Goal: Find specific page/section: Find specific page/section

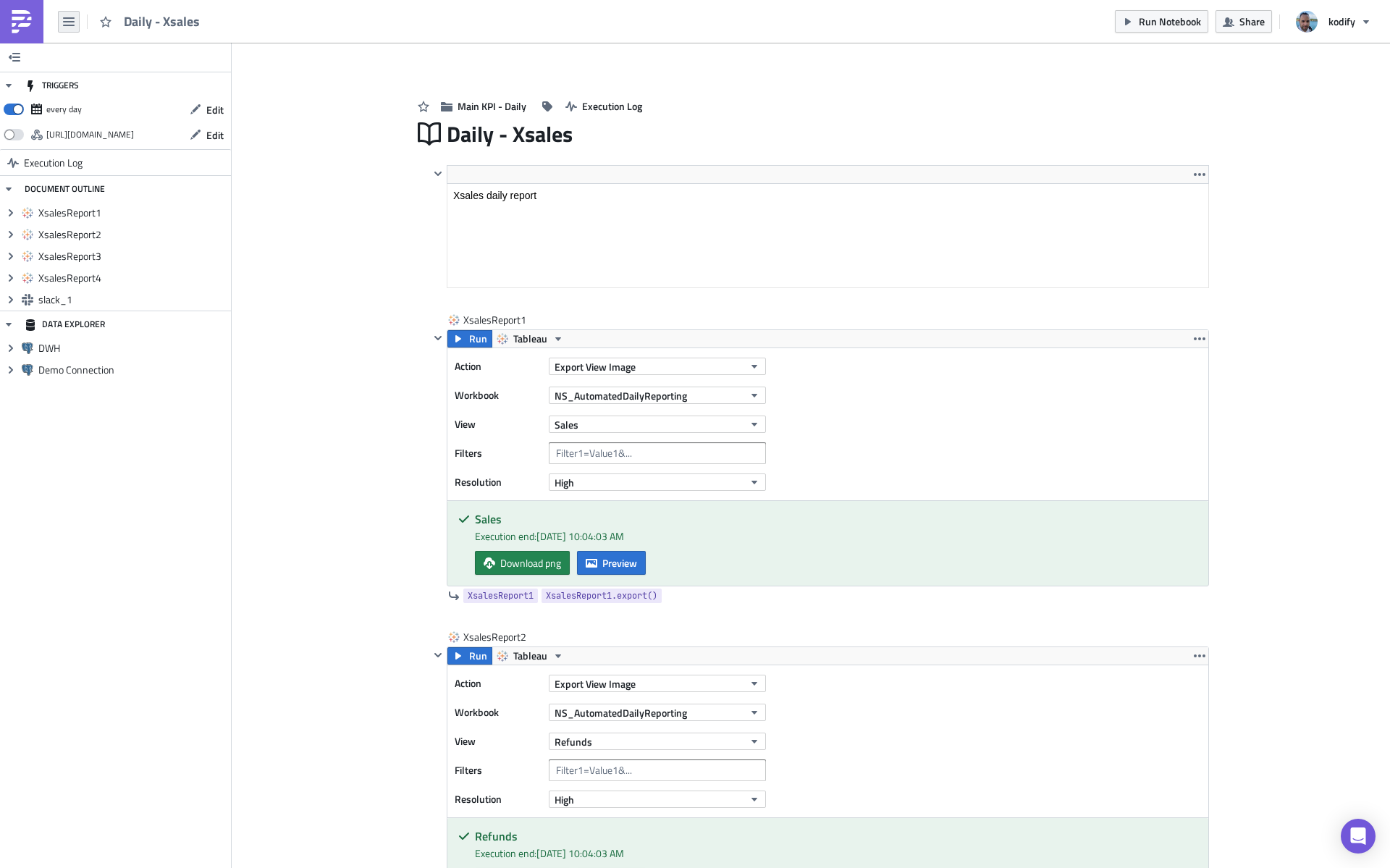
click at [67, 19] on icon "button" at bounding box center [69, 21] width 12 height 12
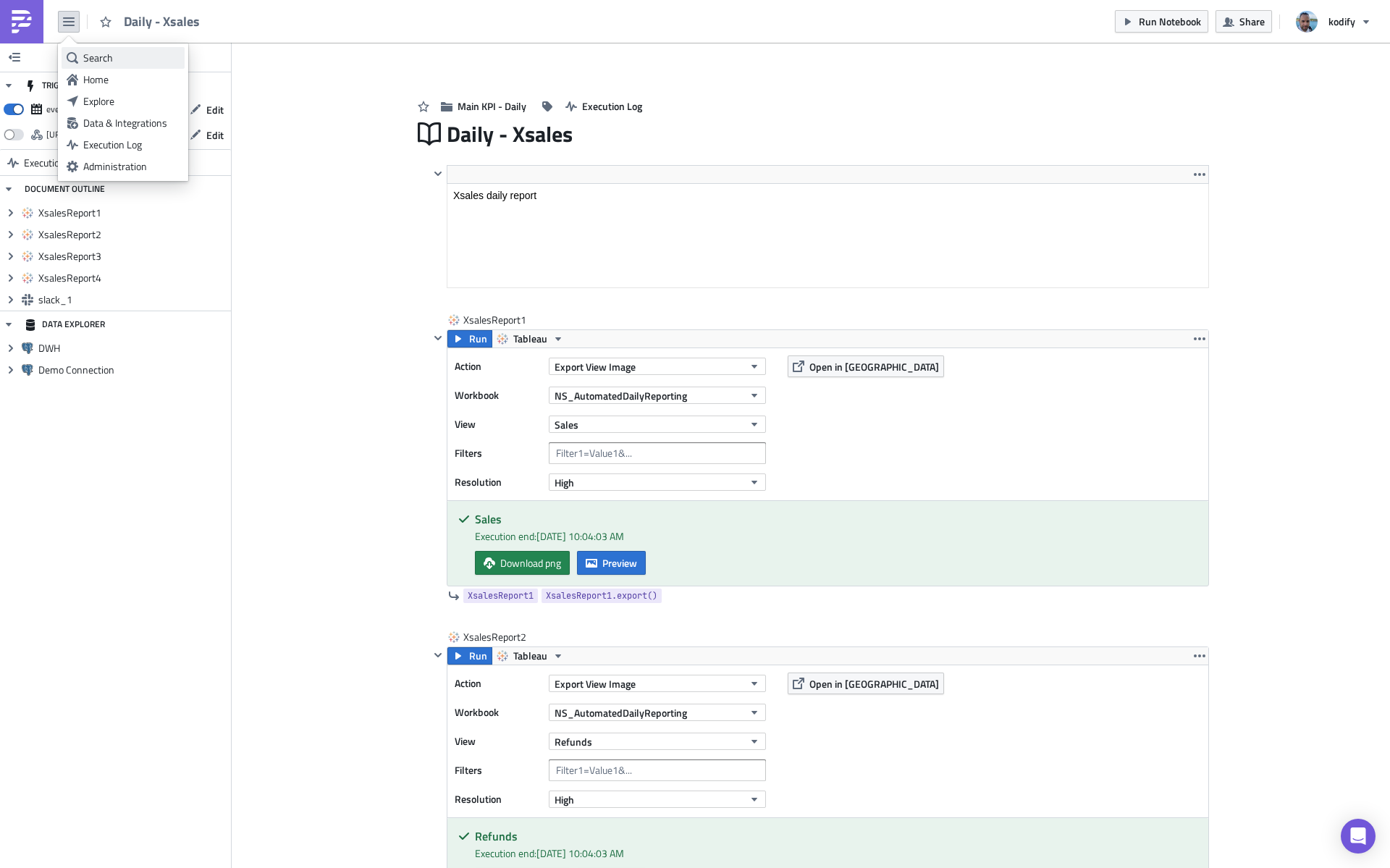
click at [98, 51] on div "Search" at bounding box center [131, 57] width 96 height 15
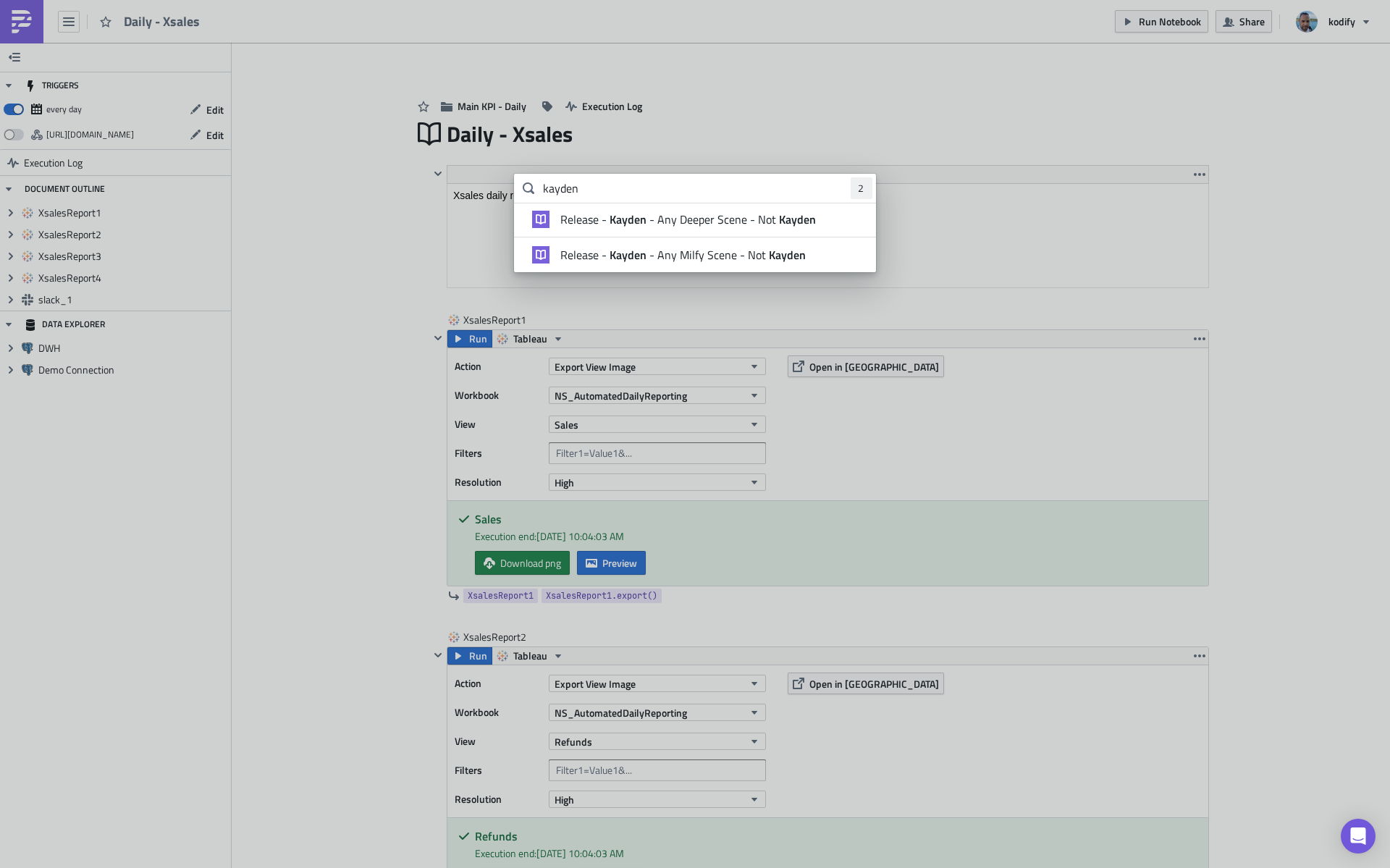
type input "kayden"
click at [679, 219] on span "Release - [PERSON_NAME] - Any Deeper Scene - Not [PERSON_NAME]" at bounding box center [688, 219] width 256 height 15
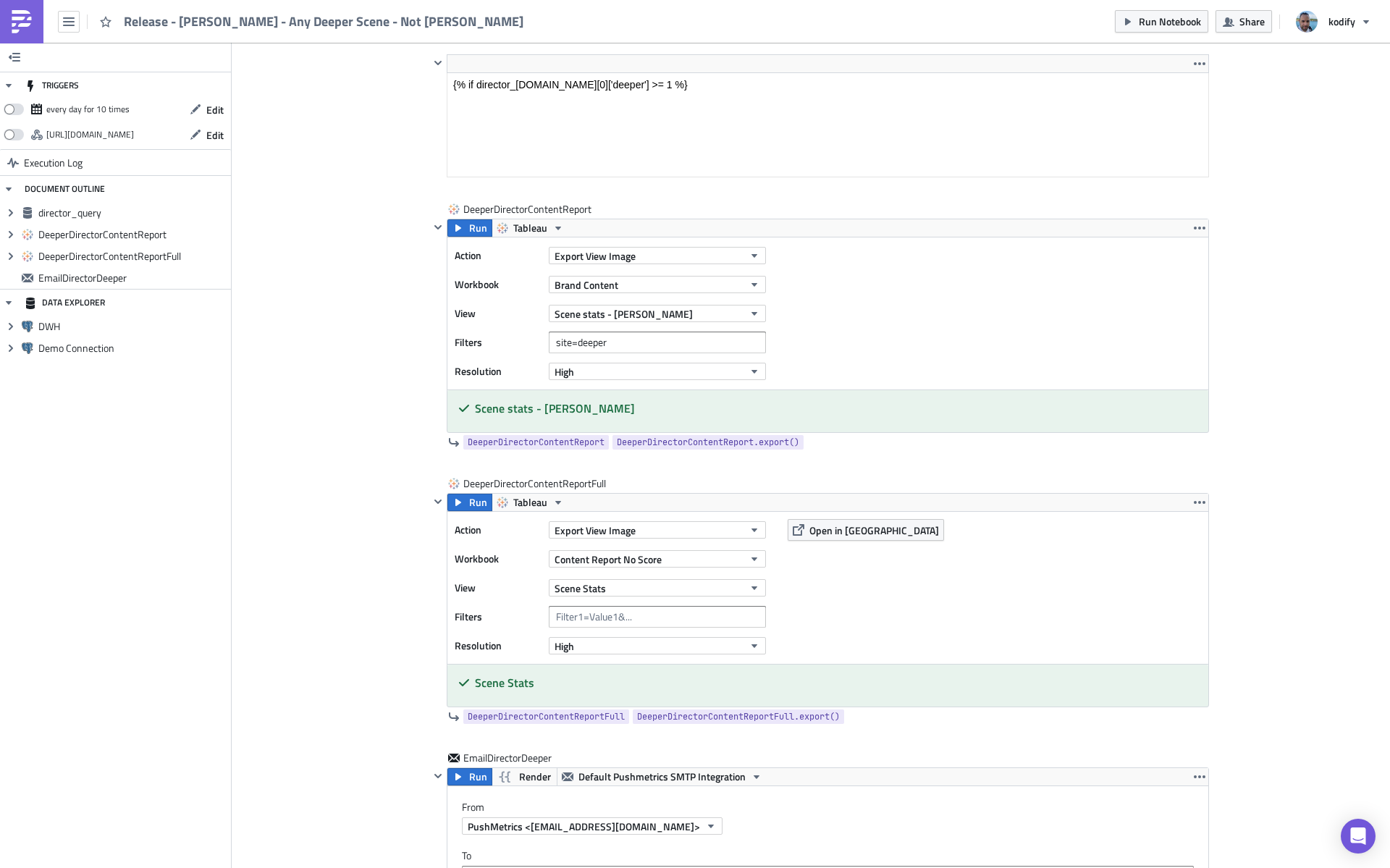
scroll to position [1080, 0]
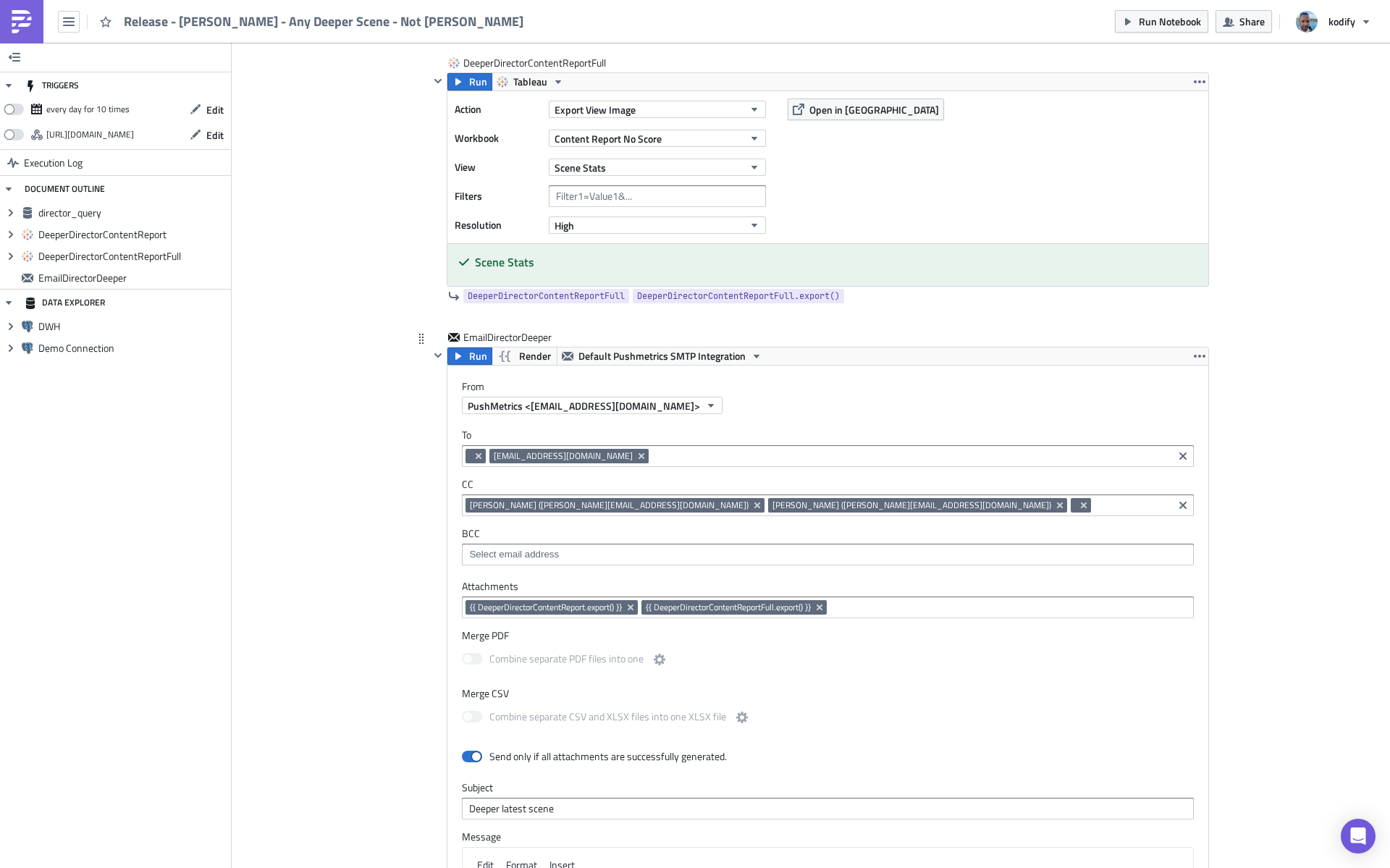
click at [652, 457] on input at bounding box center [910, 455] width 517 height 15
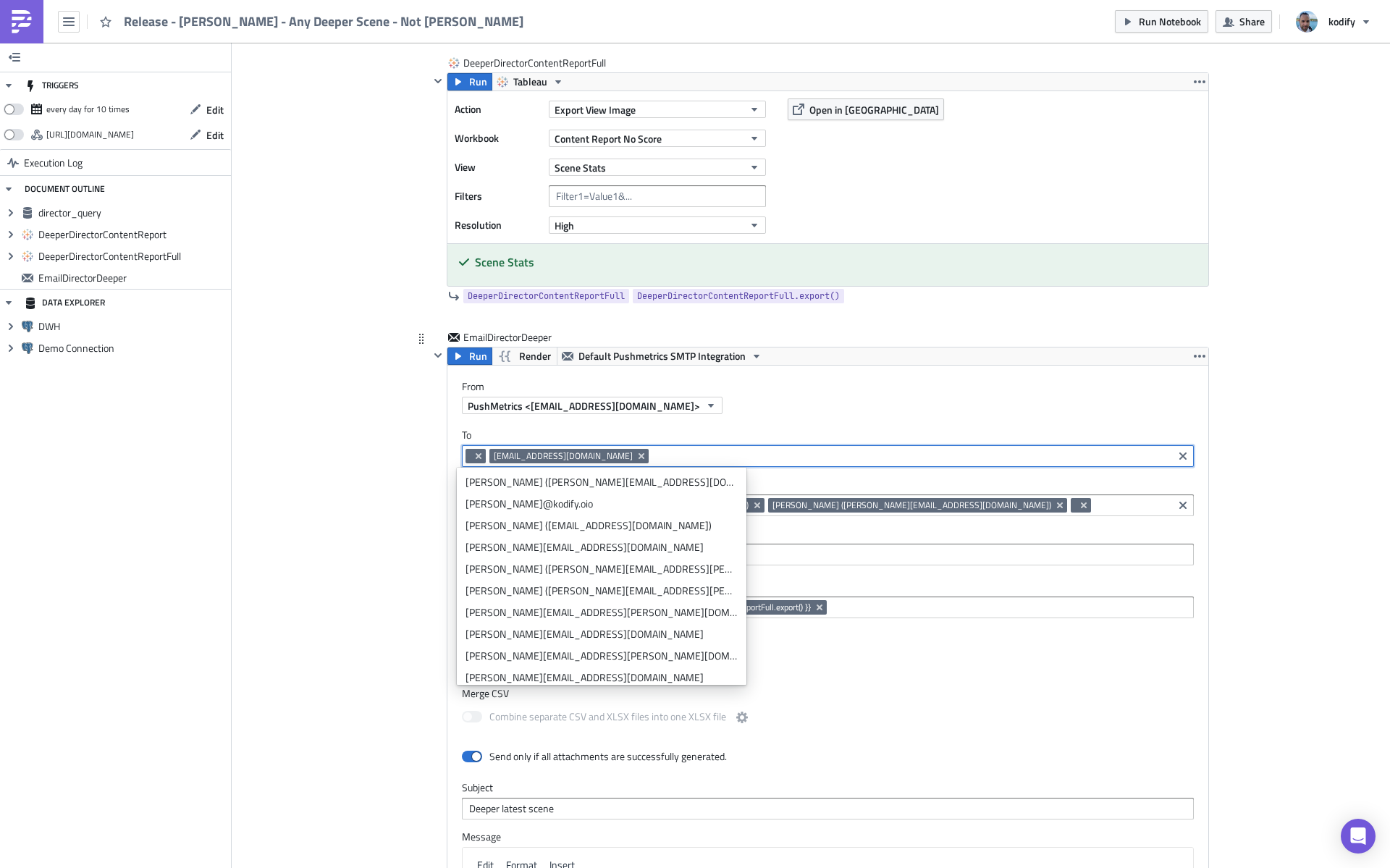
drag, startPoint x: 629, startPoint y: 456, endPoint x: 459, endPoint y: 456, distance: 170.0
click at [465, 456] on div "[EMAIL_ADDRESS][DOMAIN_NAME]" at bounding box center [817, 457] width 704 height 18
drag, startPoint x: 489, startPoint y: 457, endPoint x: 581, endPoint y: 456, distance: 92.0
click at [581, 456] on span "[EMAIL_ADDRESS][DOMAIN_NAME]" at bounding box center [569, 455] width 160 height 15
copy span "[EMAIL_ADDRESS][DOMAIN_NAME]"
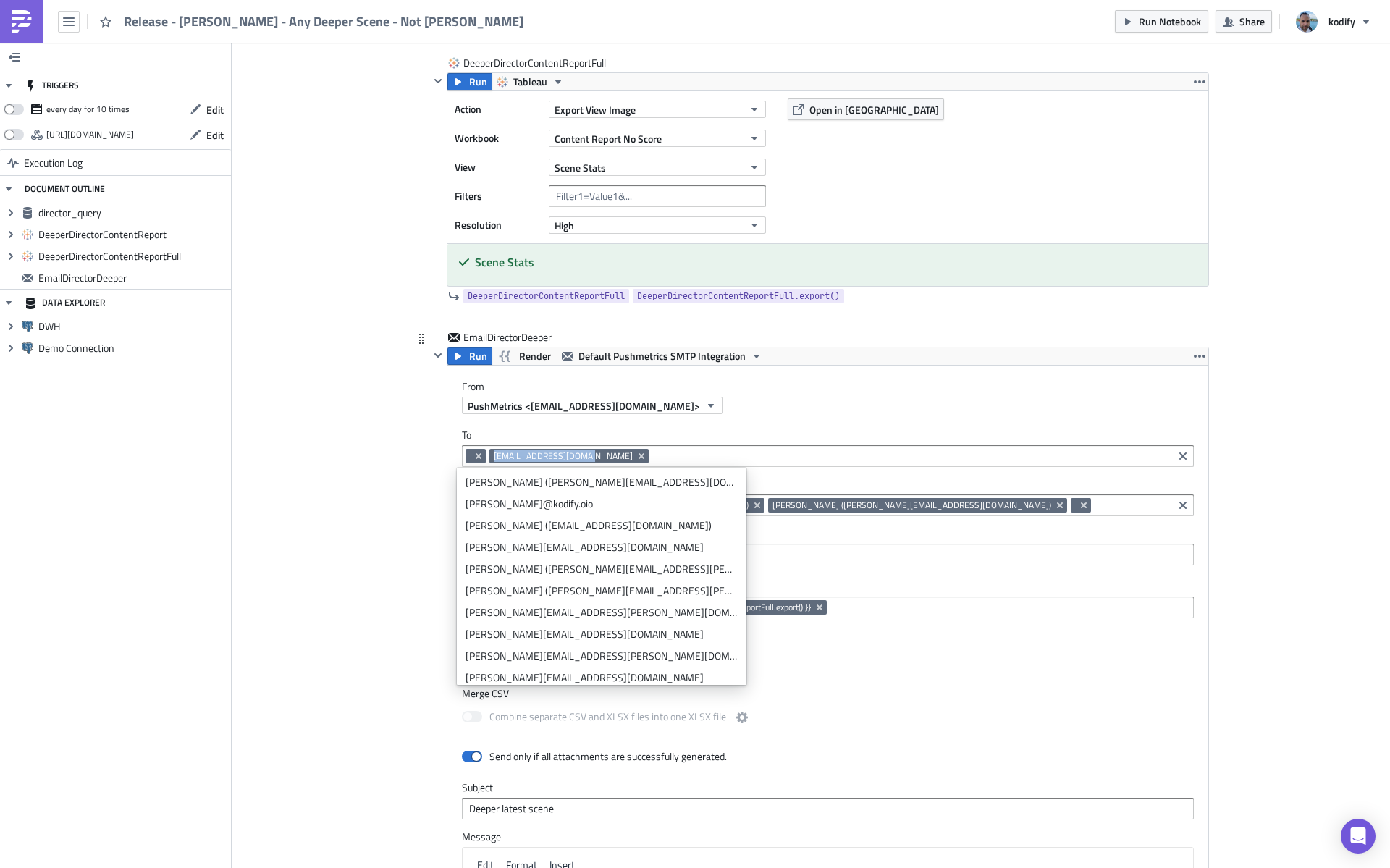
drag, startPoint x: 490, startPoint y: 456, endPoint x: 578, endPoint y: 457, distance: 88.0
click at [578, 458] on span "[EMAIL_ADDRESS][DOMAIN_NAME]" at bounding box center [563, 455] width 139 height 14
drag, startPoint x: 404, startPoint y: 271, endPoint x: 267, endPoint y: 134, distance: 193.7
click at [403, 271] on div "Directors - email Execution Log Release - [PERSON_NAME] - Any Deeper Scene - No…" at bounding box center [811, 204] width 825 height 2438
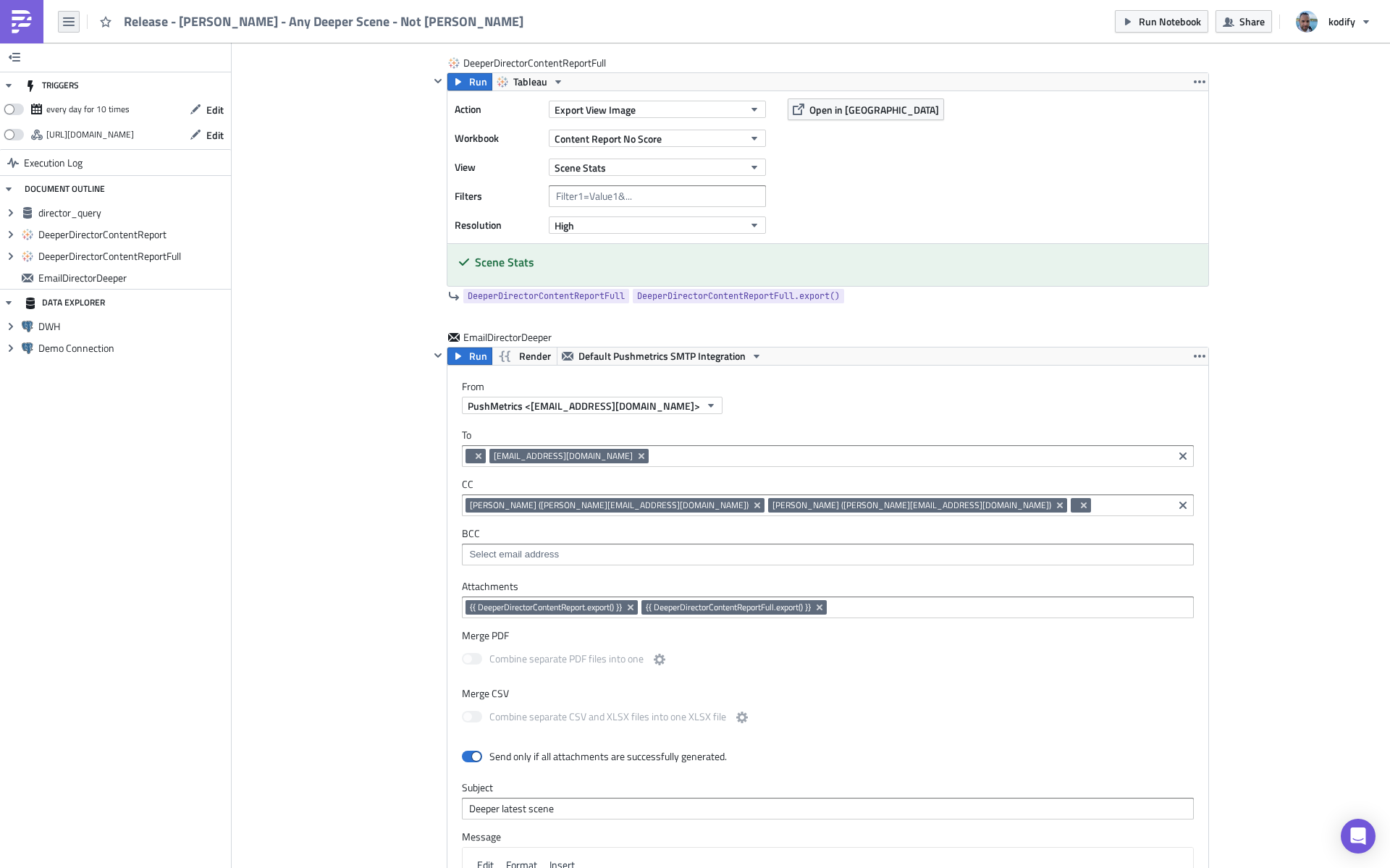
click at [70, 22] on icon "button" at bounding box center [69, 21] width 12 height 12
click at [87, 51] on div "Search" at bounding box center [131, 57] width 96 height 15
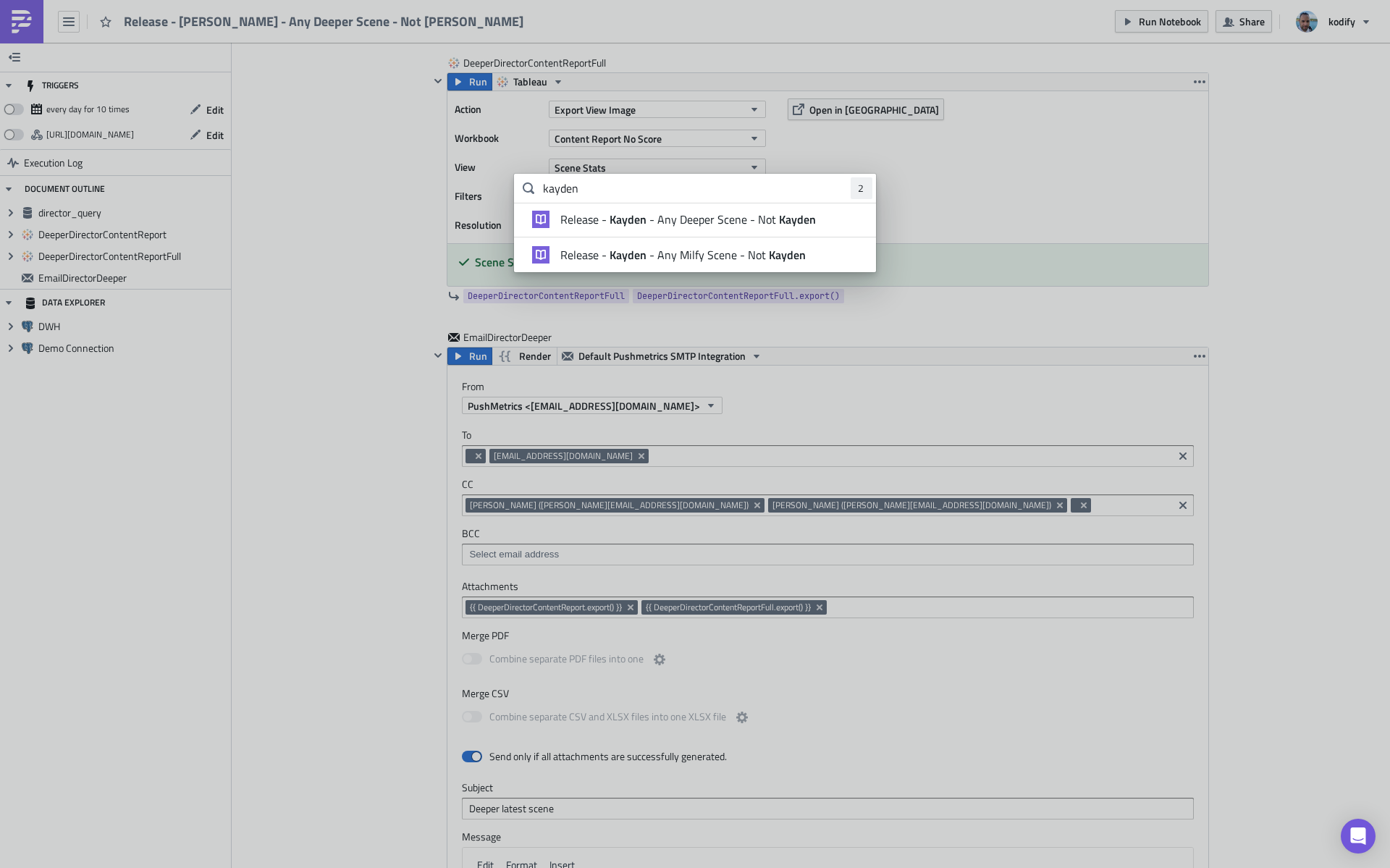
click at [265, 190] on body "Release - Kayden - Any Deeper Scene - Not Kayden Run Notebook Share kodify TRIG…" at bounding box center [695, 435] width 1390 height 870
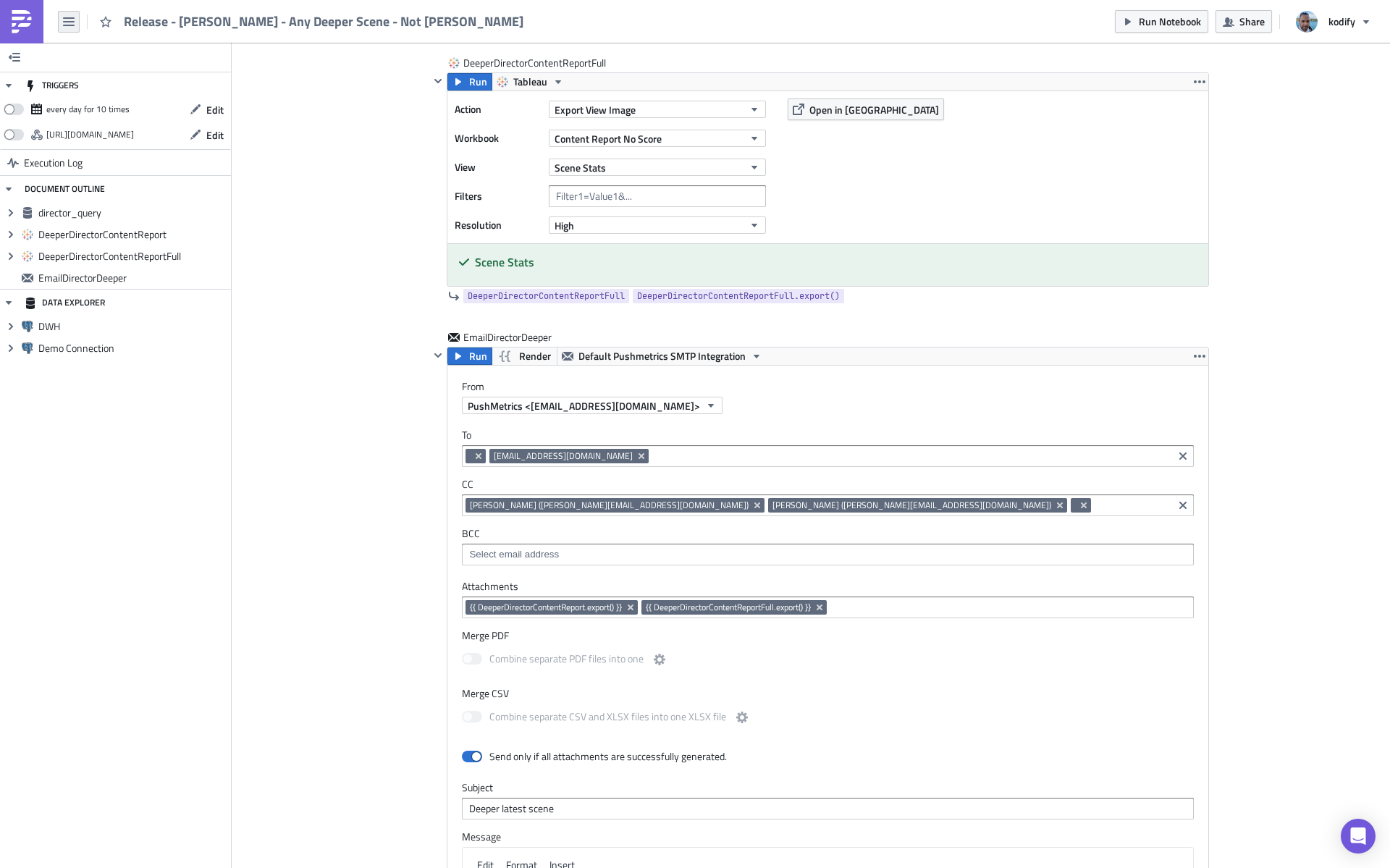
click at [71, 16] on icon "button" at bounding box center [69, 21] width 12 height 12
click at [103, 44] on ul "Search Home Explore Data & Integrations Execution Log Administration" at bounding box center [124, 112] width 130 height 137
click at [104, 53] on div "Search" at bounding box center [131, 57] width 96 height 15
